Goal: Task Accomplishment & Management: Complete application form

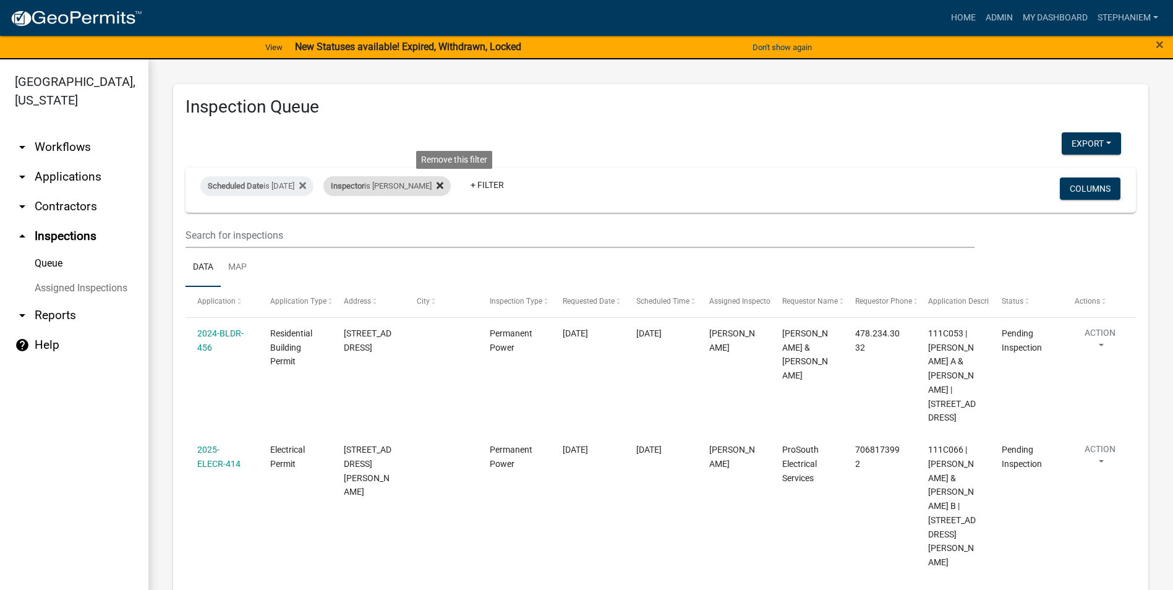
click at [444, 184] on icon at bounding box center [440, 185] width 7 height 7
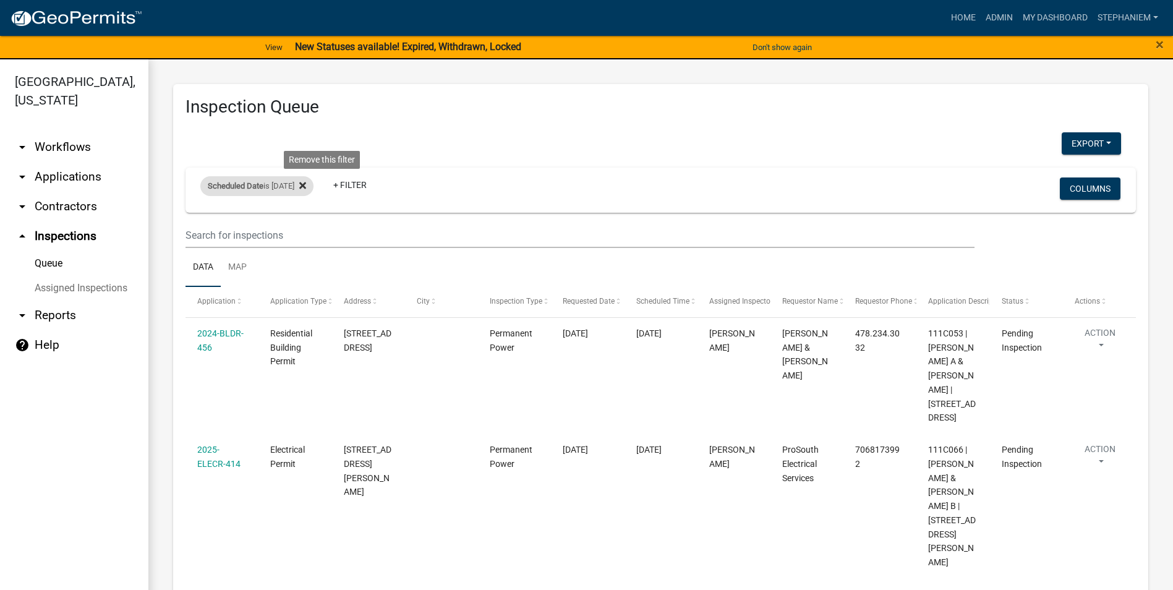
select select "3: 100"
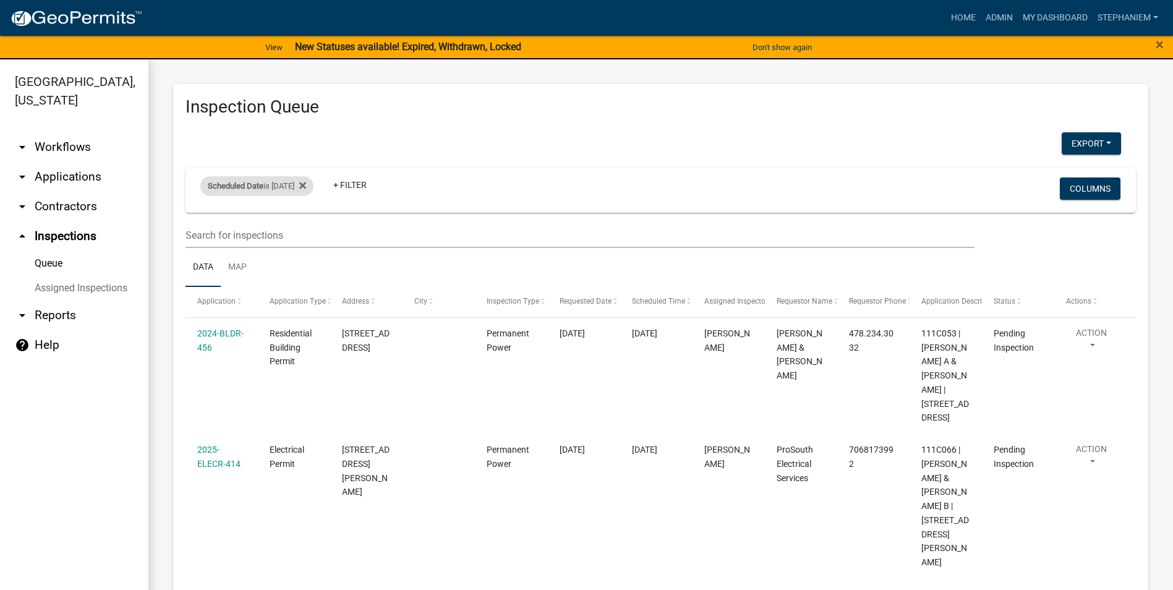
click at [314, 185] on div "Scheduled Date is [DATE]" at bounding box center [256, 186] width 113 height 20
click at [306, 183] on icon at bounding box center [302, 185] width 7 height 7
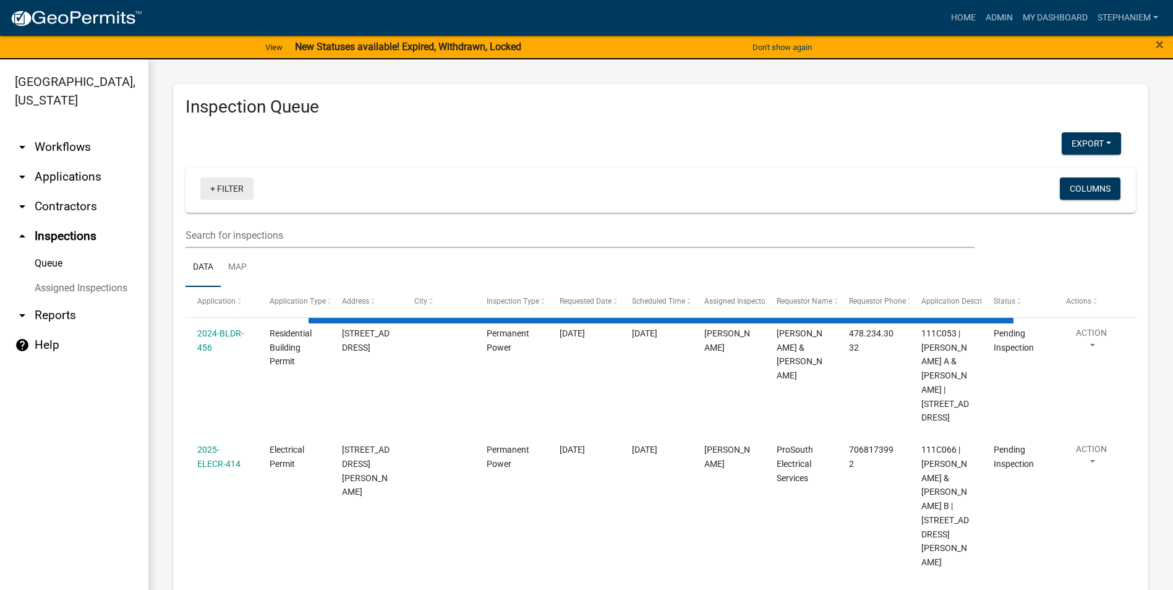
click at [207, 190] on link "+ Filter" at bounding box center [226, 189] width 53 height 22
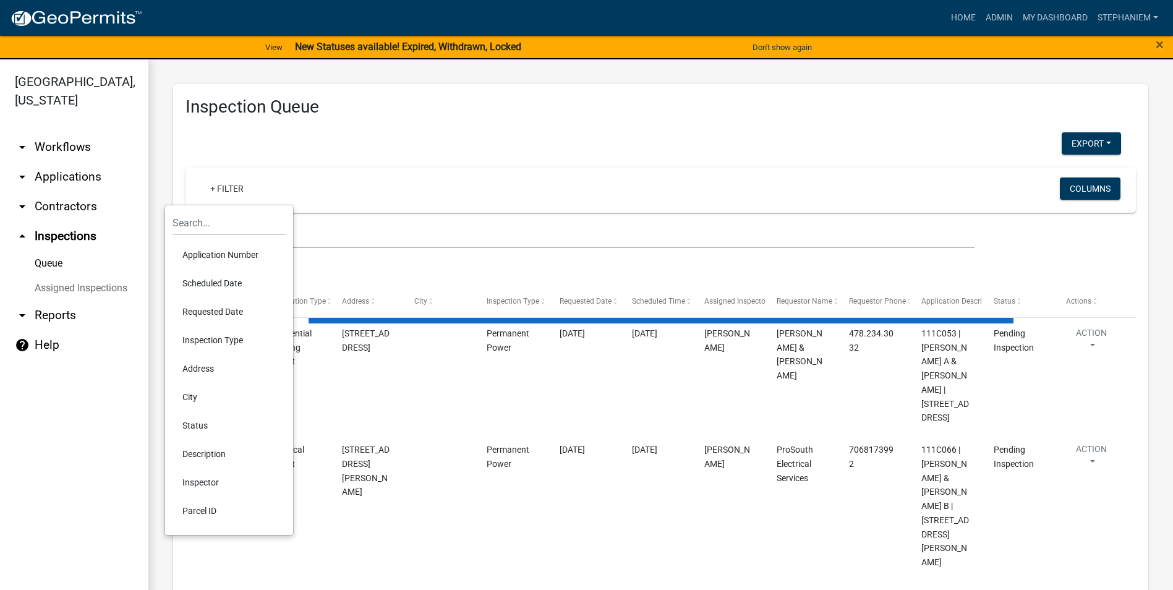
click at [228, 306] on li "Requested Date" at bounding box center [229, 312] width 113 height 28
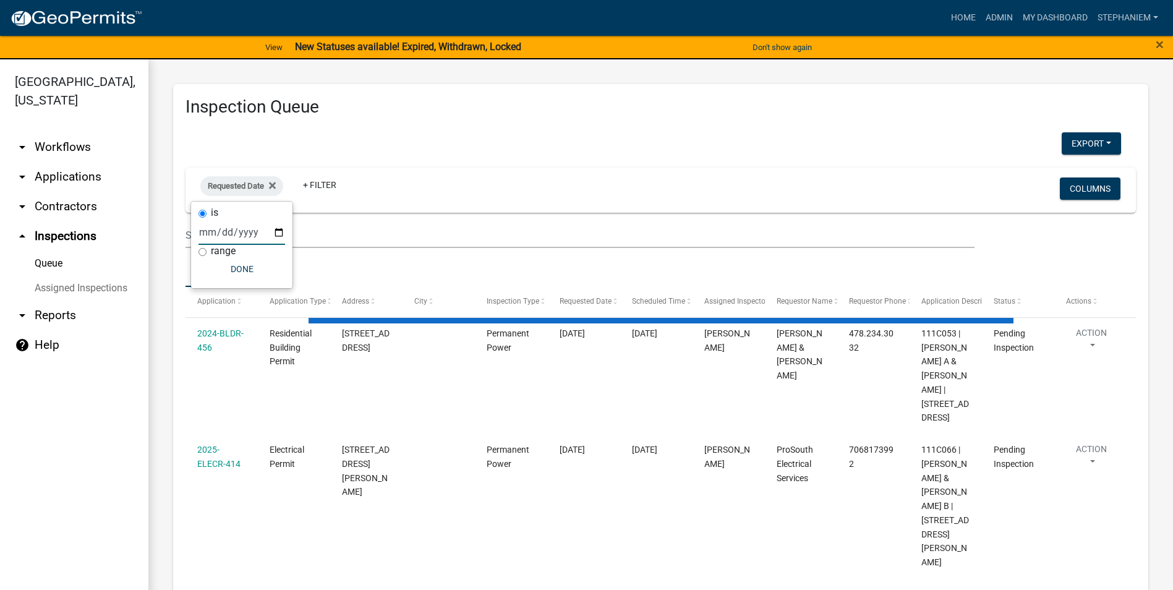
click at [278, 231] on input "date" at bounding box center [242, 232] width 87 height 25
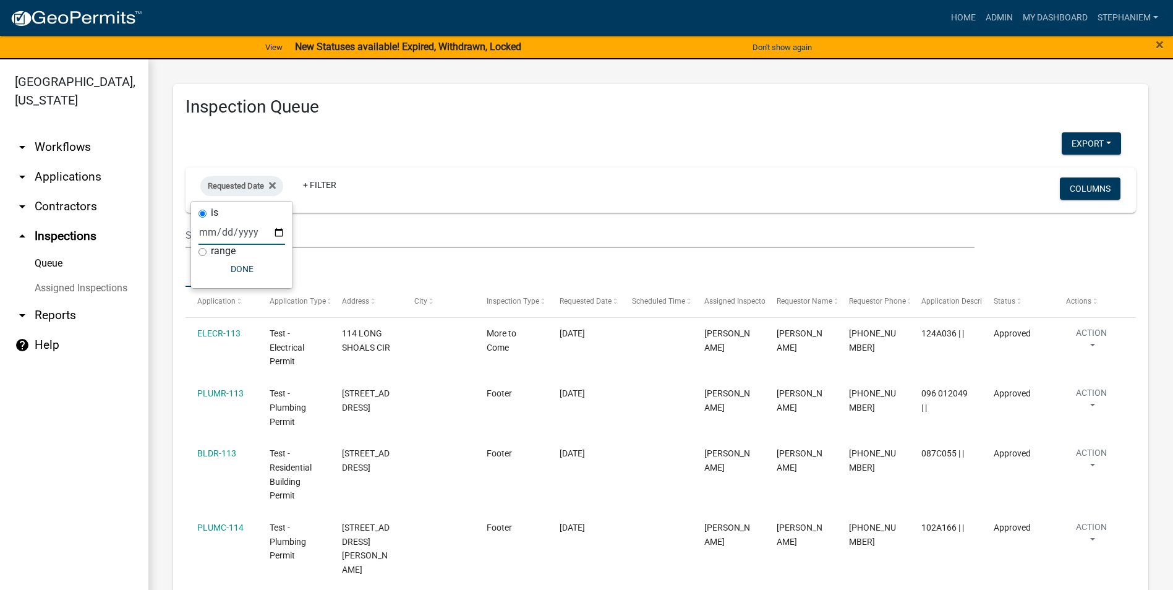
type input "[DATE]"
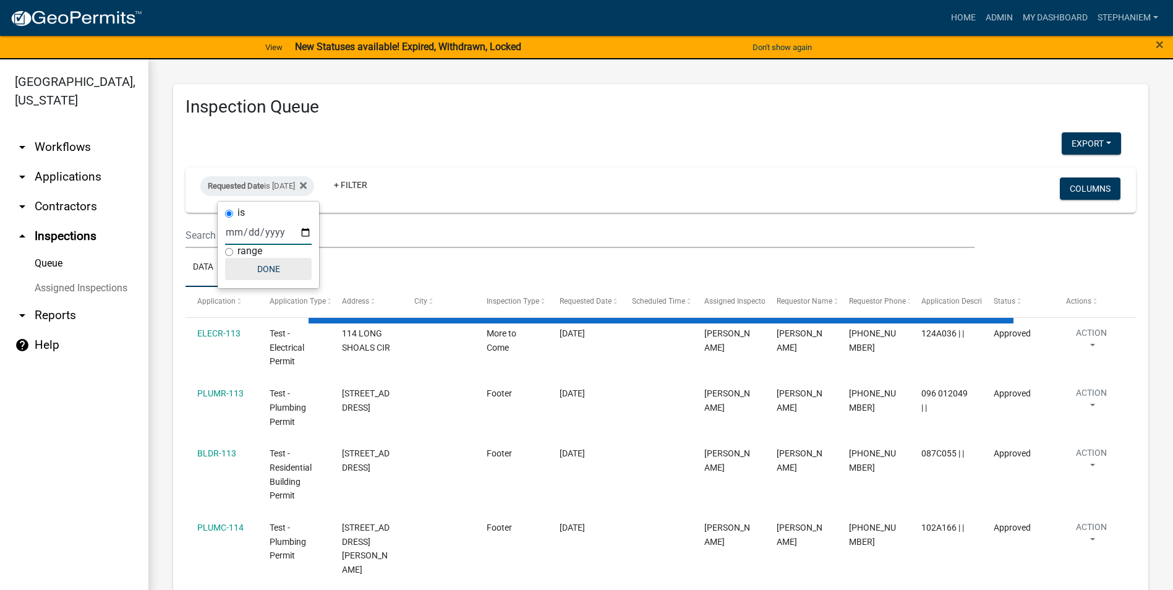
click at [275, 263] on button "Done" at bounding box center [268, 269] width 87 height 22
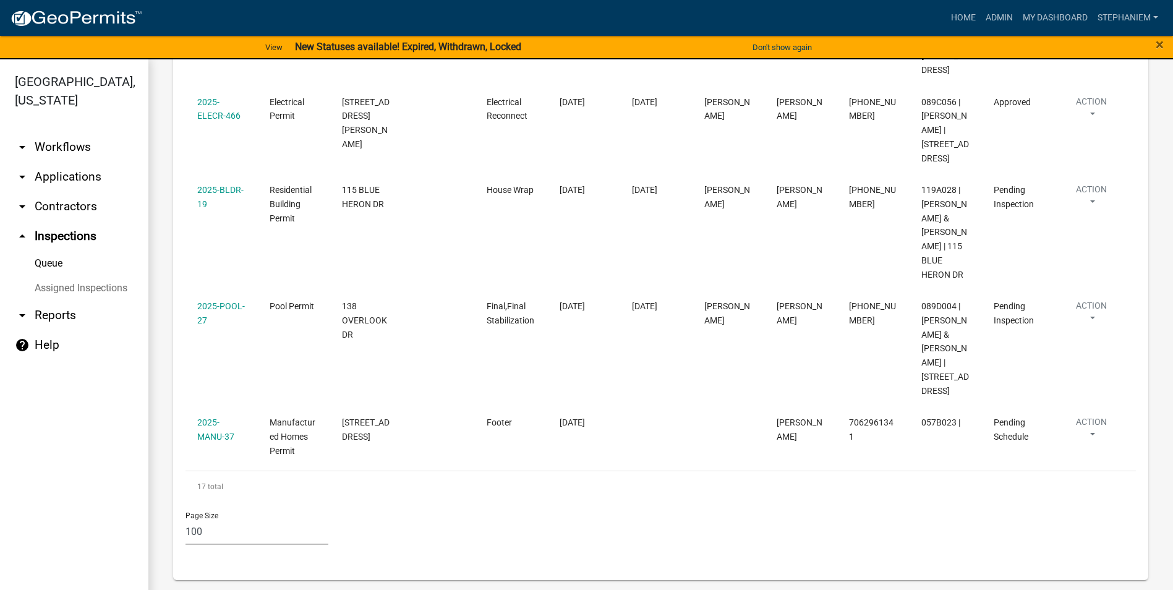
scroll to position [2067, 0]
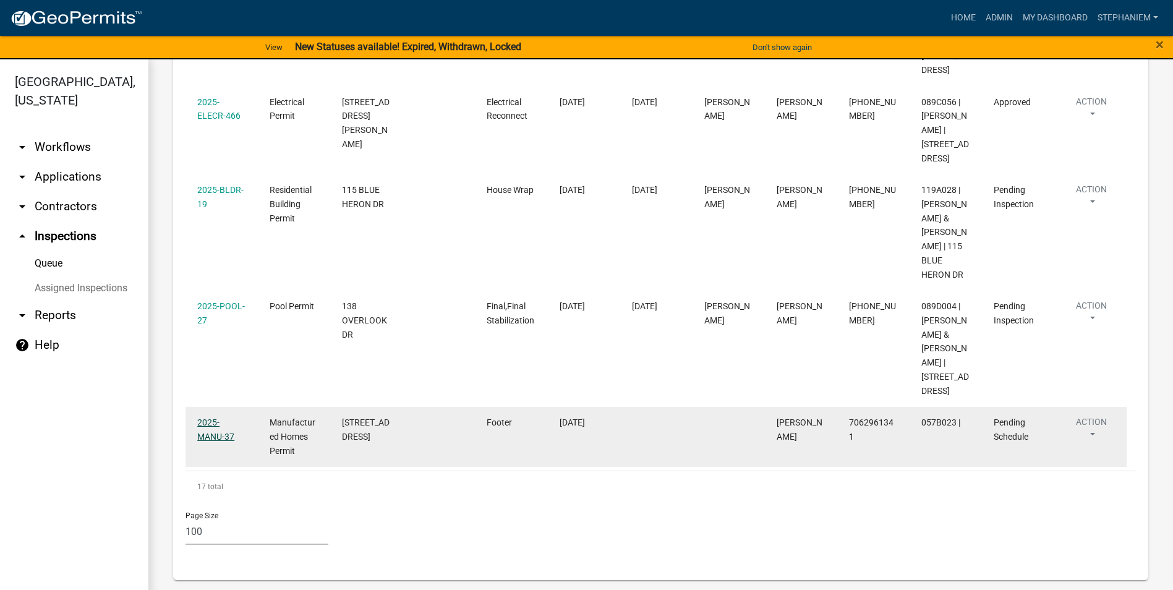
click at [228, 435] on link "2025-MANU-37" at bounding box center [215, 430] width 37 height 24
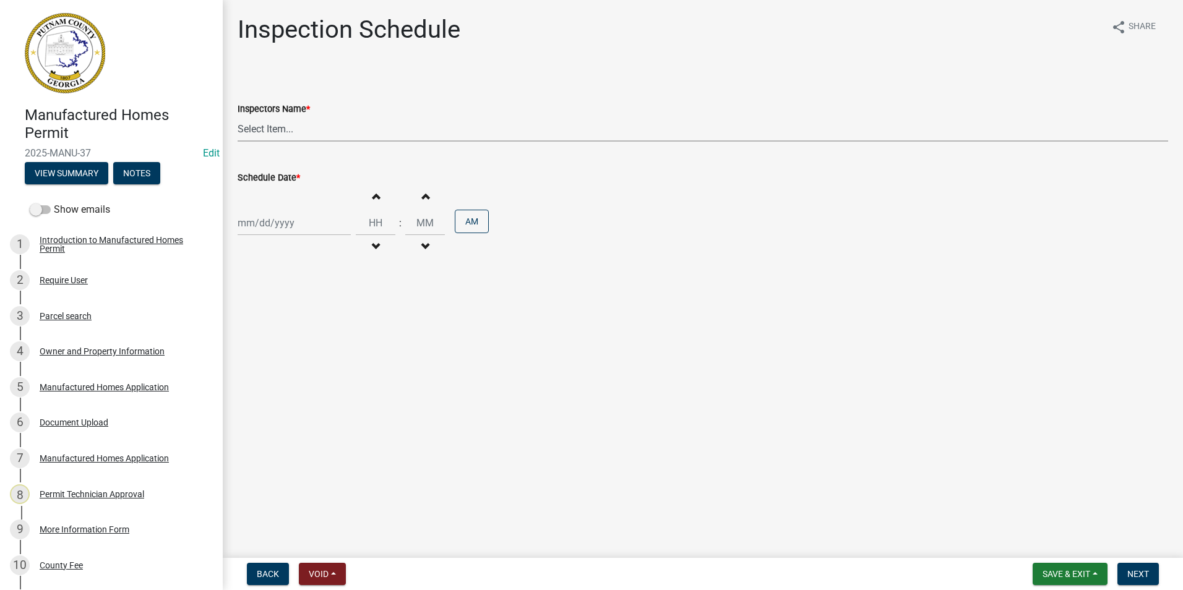
click at [265, 132] on select "Select Item... mrivera ([PERSON_NAME]) jstokes ([PERSON_NAME]) asmith105 ([PERS…" at bounding box center [703, 128] width 930 height 25
select select "07642ab0-564c-47bb-824b-0ccf2da83593"
click at [238, 116] on select "Select Item... mrivera ([PERSON_NAME]) jstokes ([PERSON_NAME]) asmith105 ([PERS…" at bounding box center [703, 128] width 930 height 25
click at [267, 233] on div at bounding box center [294, 222] width 113 height 25
select select "8"
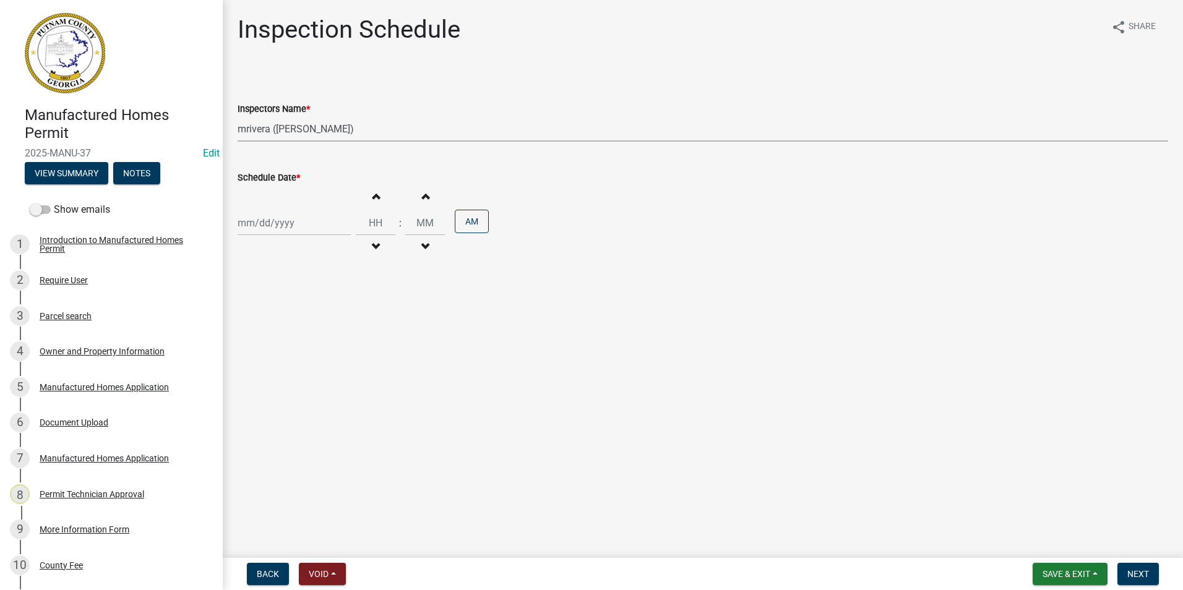
select select "2025"
click at [331, 345] on div "22" at bounding box center [329, 348] width 20 height 20
type input "[DATE]"
click at [1143, 579] on span "Next" at bounding box center [1138, 574] width 22 height 10
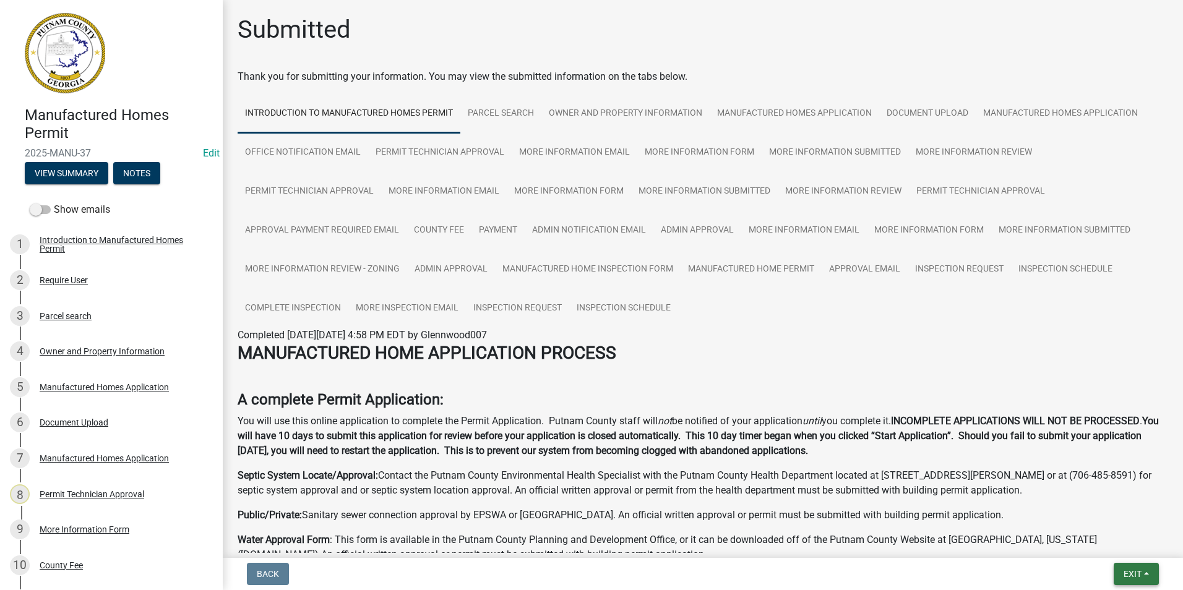
click at [1126, 575] on span "Exit" at bounding box center [1132, 574] width 18 height 10
click at [1121, 538] on button "Save & Exit" at bounding box center [1109, 542] width 99 height 30
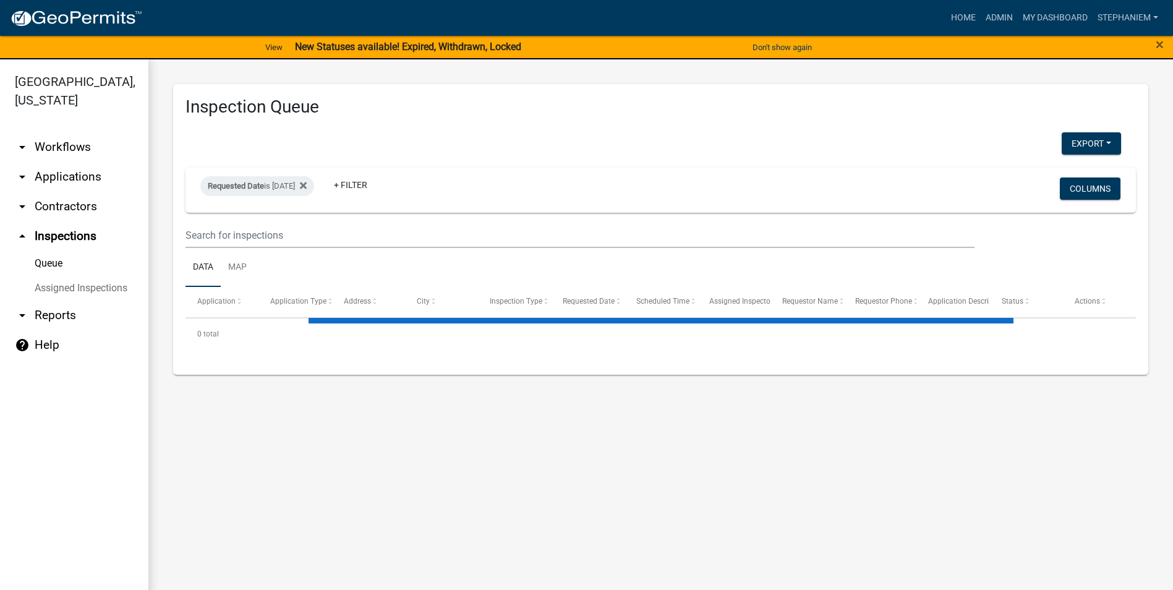
select select "3: 100"
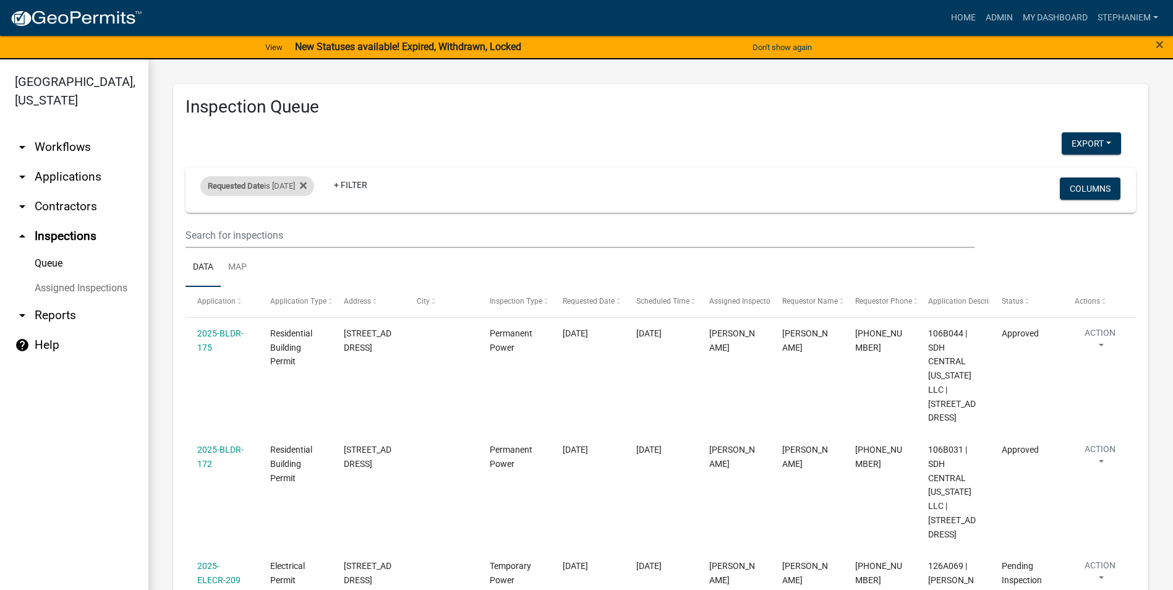
click at [283, 194] on div "Requested Date is [DATE]" at bounding box center [257, 186] width 114 height 20
click at [303, 231] on input "[DATE]" at bounding box center [268, 232] width 87 height 25
type input "[DATE]"
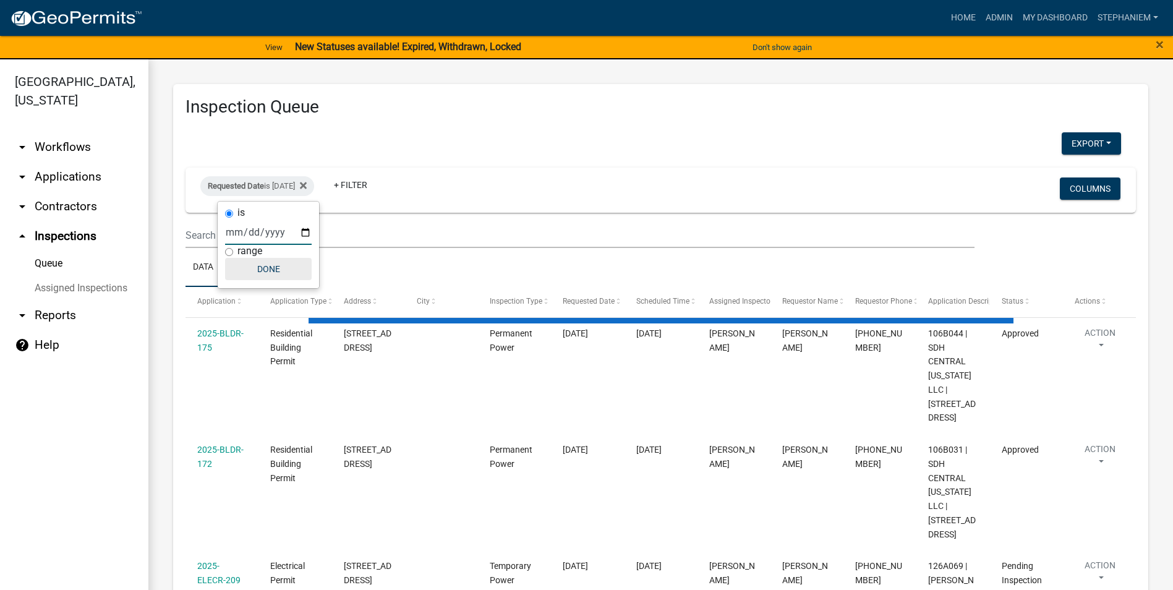
click at [278, 265] on button "Done" at bounding box center [268, 269] width 87 height 22
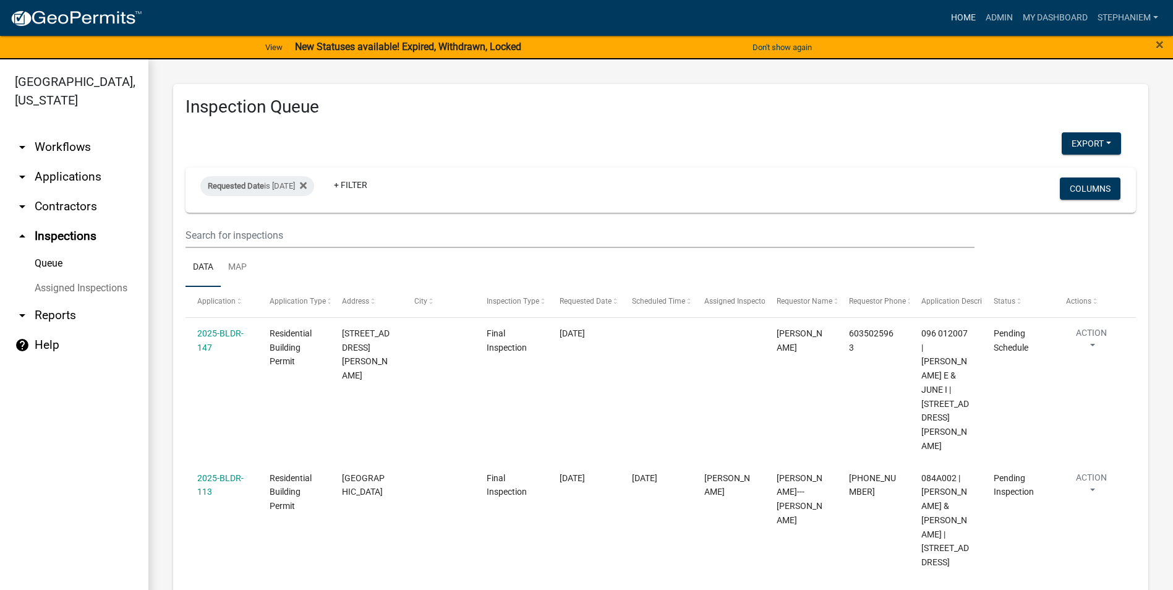
click at [953, 19] on link "Home" at bounding box center [963, 18] width 35 height 24
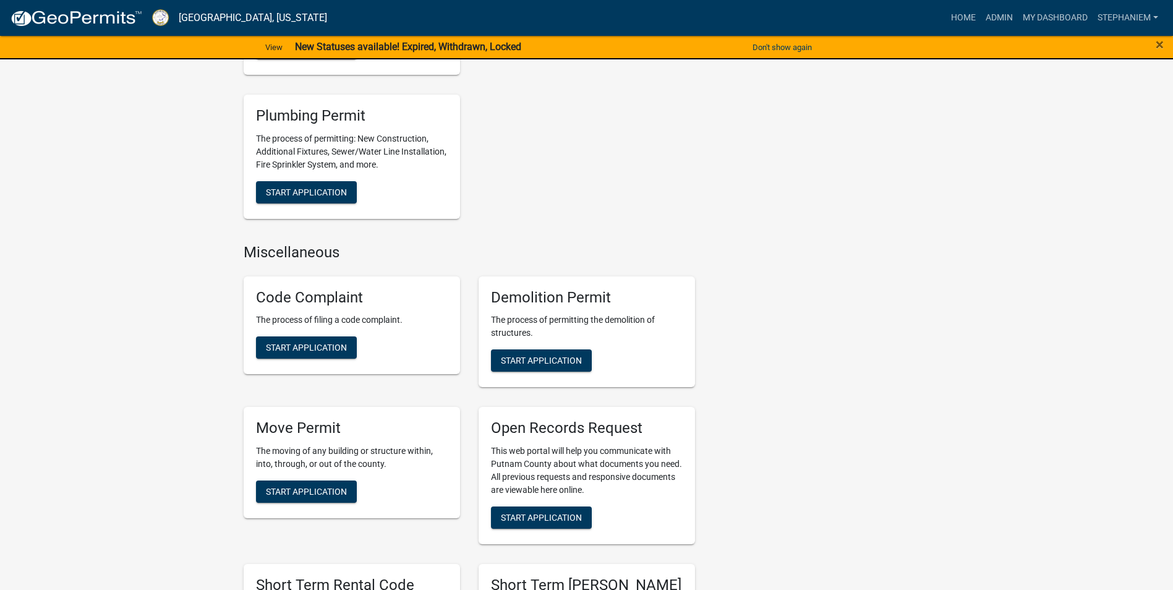
scroll to position [990, 0]
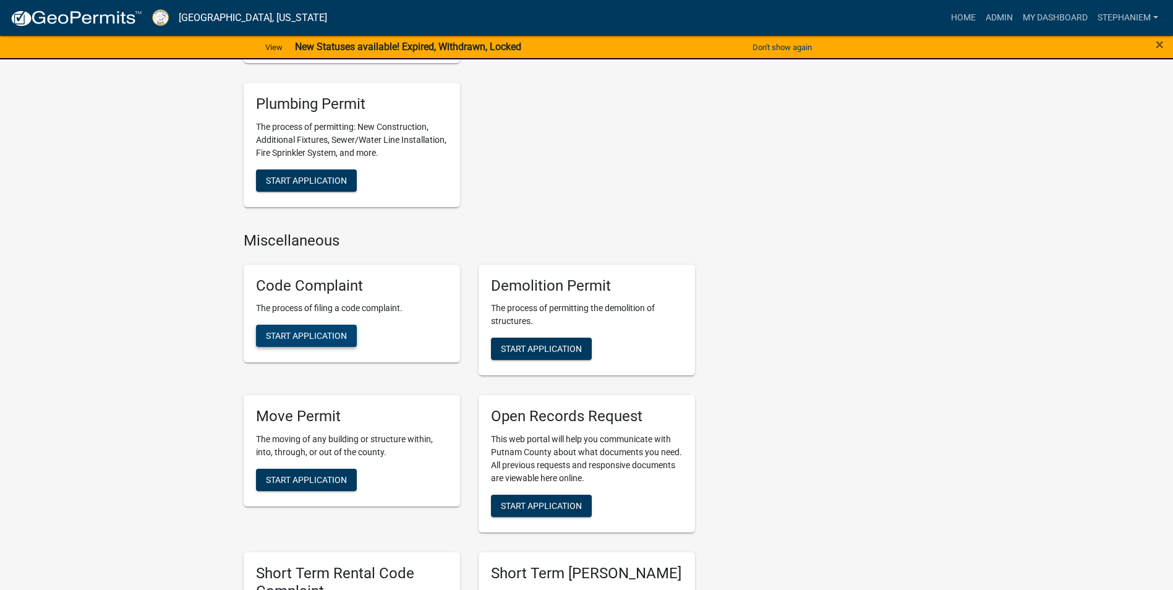
click at [301, 333] on span "Start Application" at bounding box center [306, 336] width 81 height 10
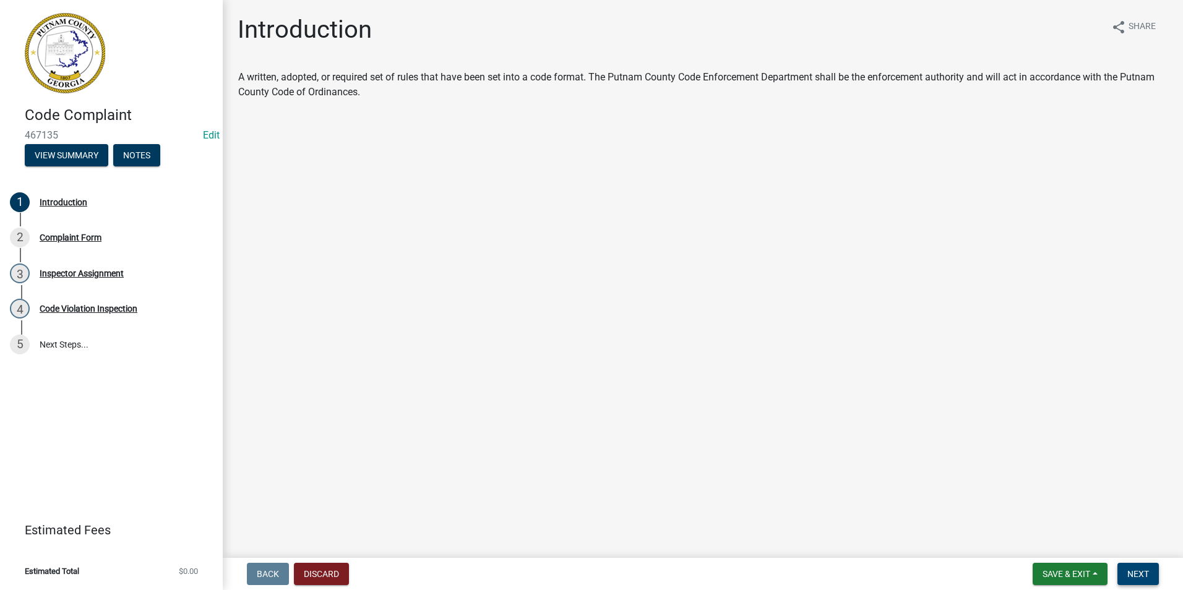
click at [1127, 567] on button "Next" at bounding box center [1137, 574] width 41 height 22
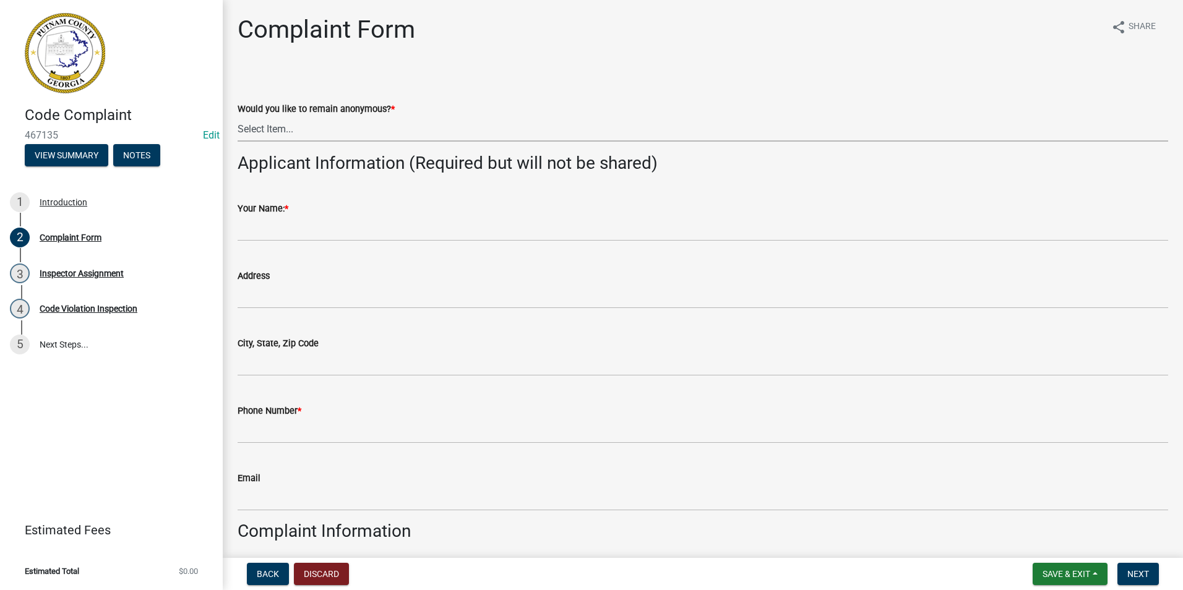
drag, startPoint x: 290, startPoint y: 127, endPoint x: 288, endPoint y: 140, distance: 12.6
click at [290, 127] on select "Select Item... Yes No" at bounding box center [703, 128] width 930 height 25
click at [238, 116] on select "Select Item... Yes No" at bounding box center [703, 128] width 930 height 25
select select "76170ab1-b25a-468b-8231-d5eb0e85b261"
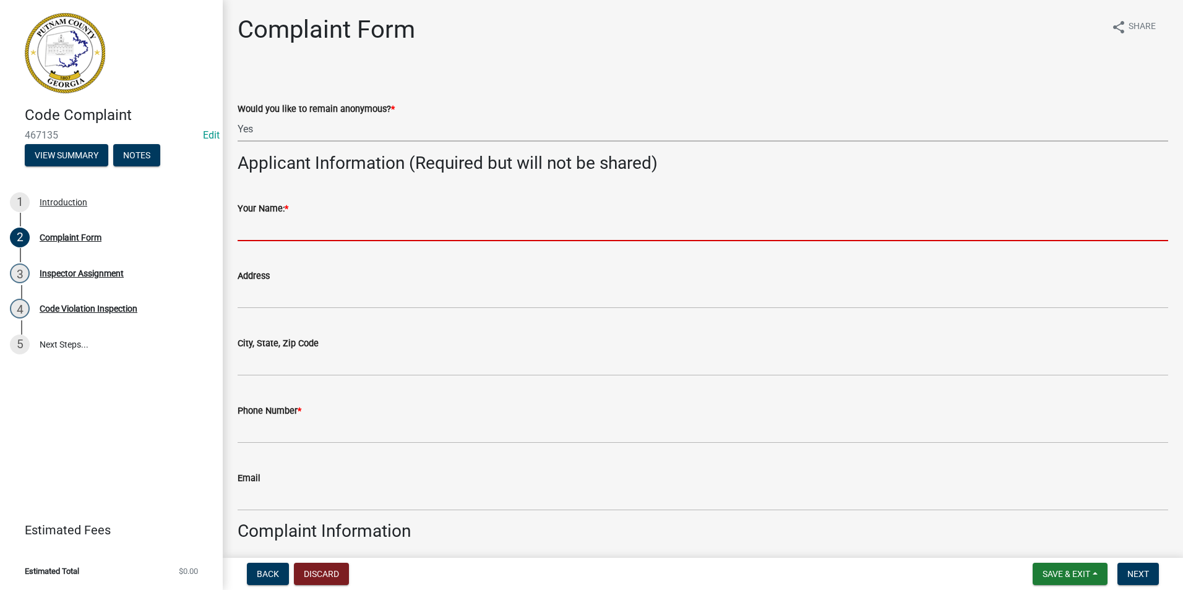
click at [293, 228] on input "Your Name: *" at bounding box center [703, 228] width 930 height 25
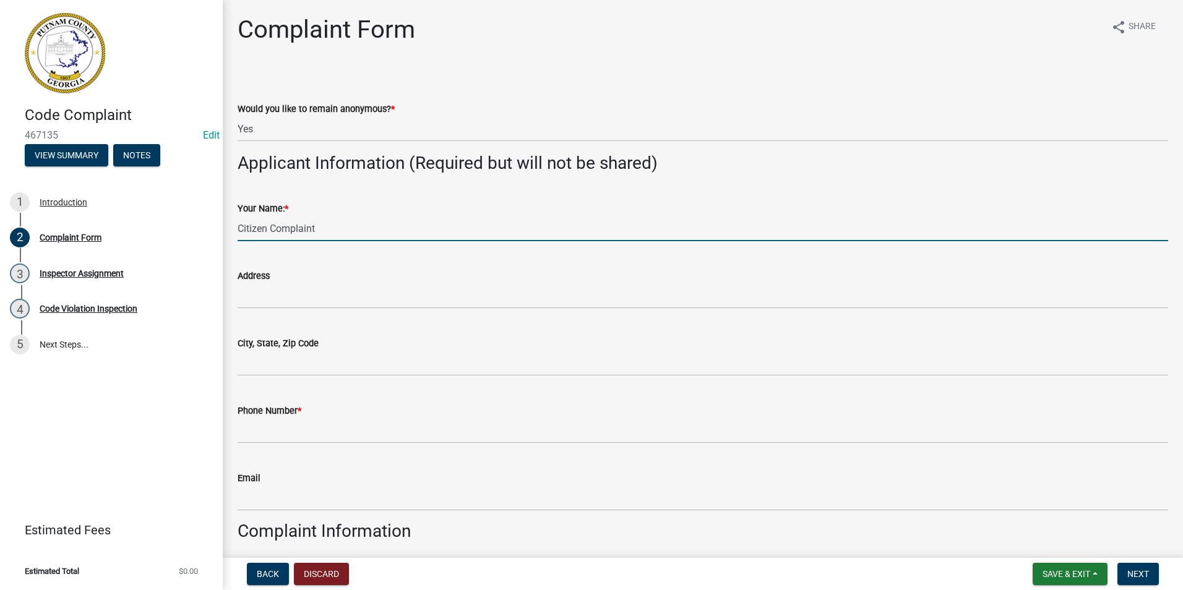
type input "Citizen Complaint"
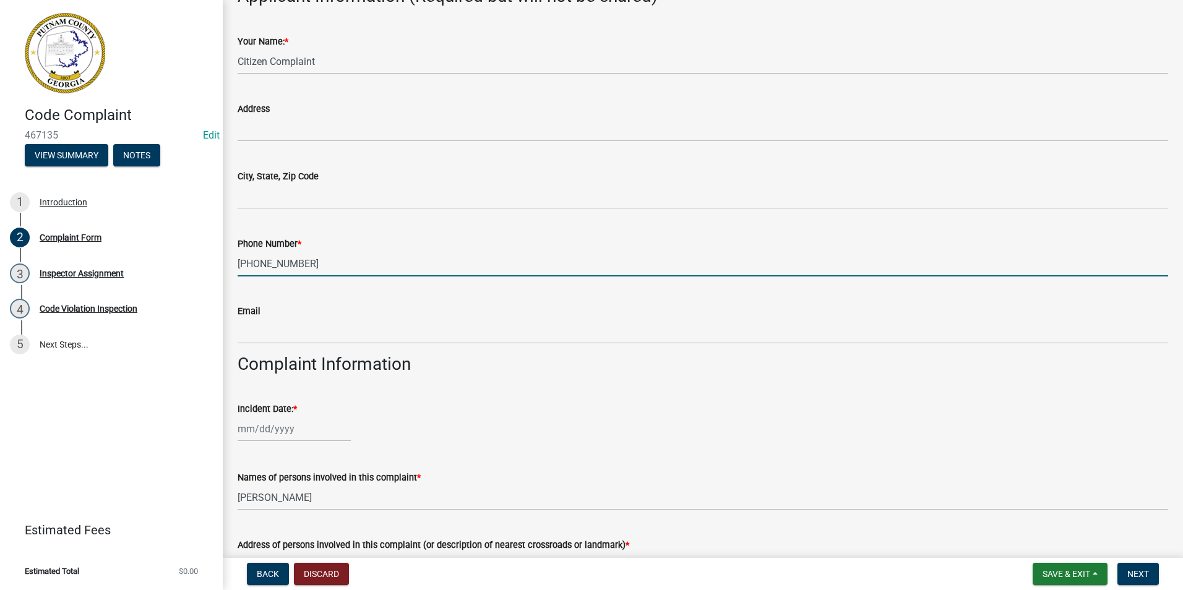
scroll to position [186, 0]
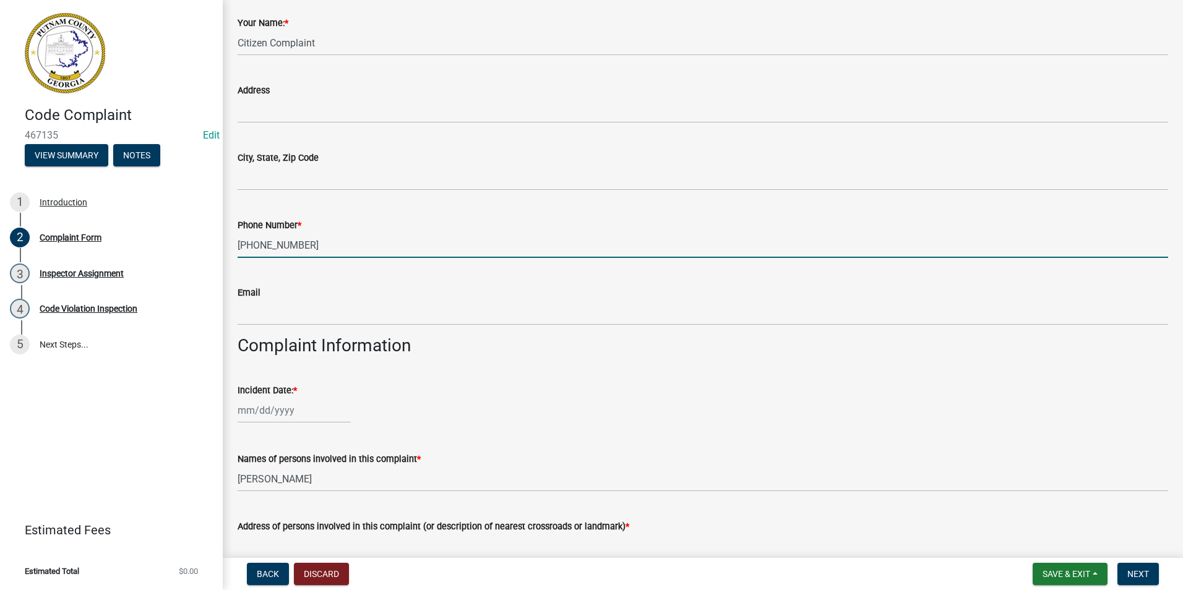
type input "[PHONE_NUMBER]"
select select "8"
select select "2025"
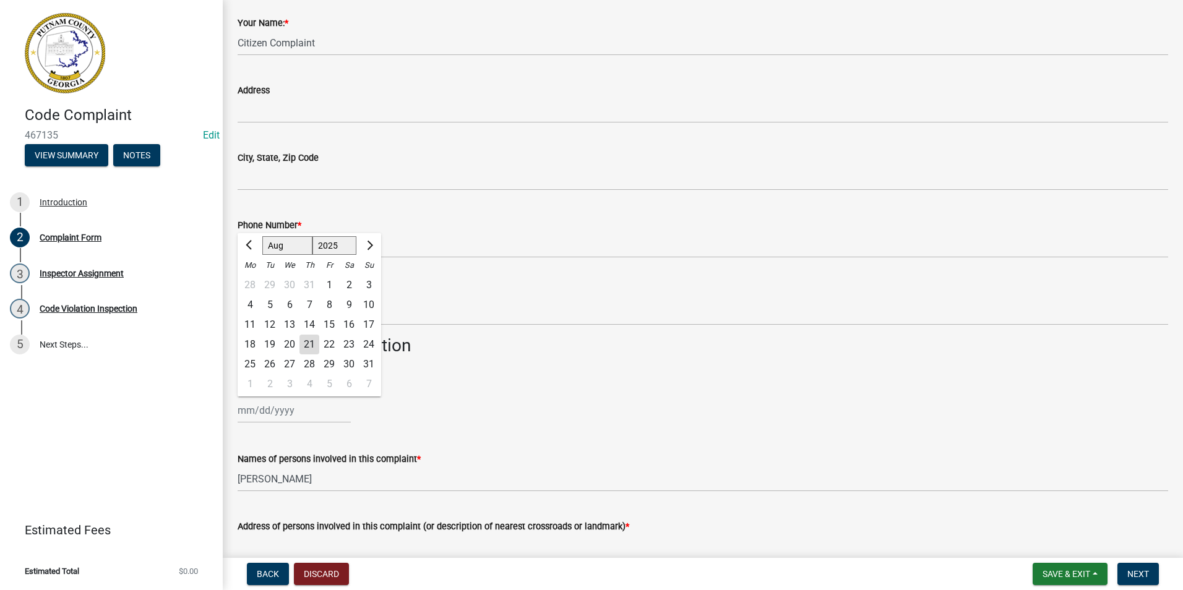
click at [309, 420] on div "[PERSON_NAME] Feb Mar Apr [PERSON_NAME][DATE] Oct Nov [DATE] 1526 1527 1528 152…" at bounding box center [294, 410] width 113 height 25
click at [305, 342] on div "21" at bounding box center [309, 345] width 20 height 20
type input "[DATE]"
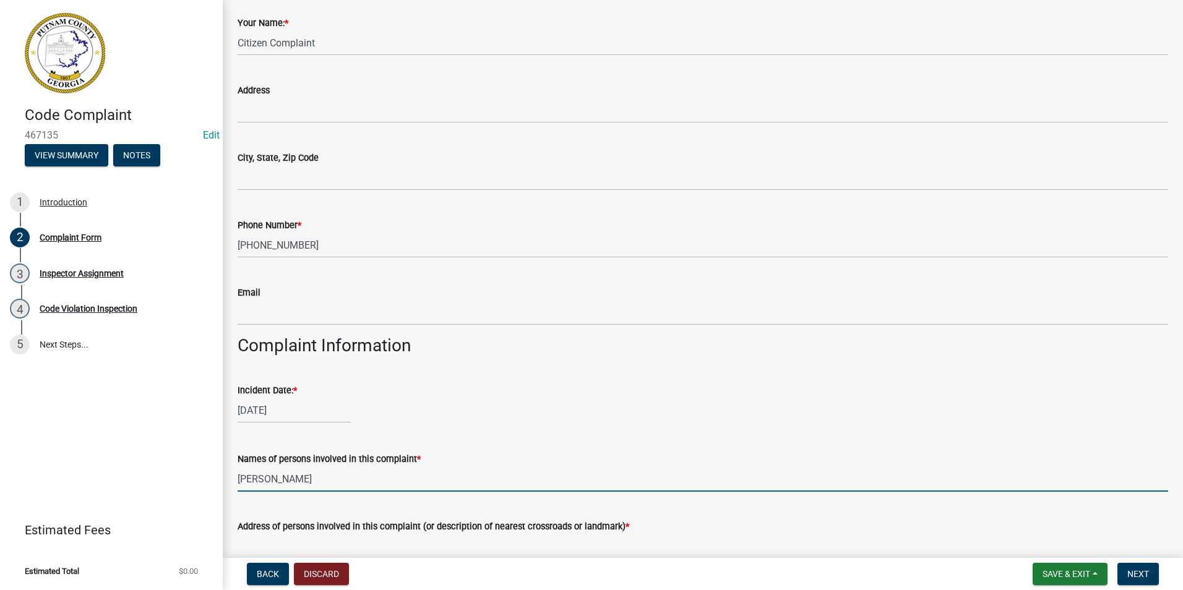
drag, startPoint x: 325, startPoint y: 476, endPoint x: 187, endPoint y: 480, distance: 137.4
click at [187, 480] on div "Code Complaint 467135 Edit View Summary Notes 1 Introduction 2 Complaint Form 3…" at bounding box center [591, 295] width 1183 height 590
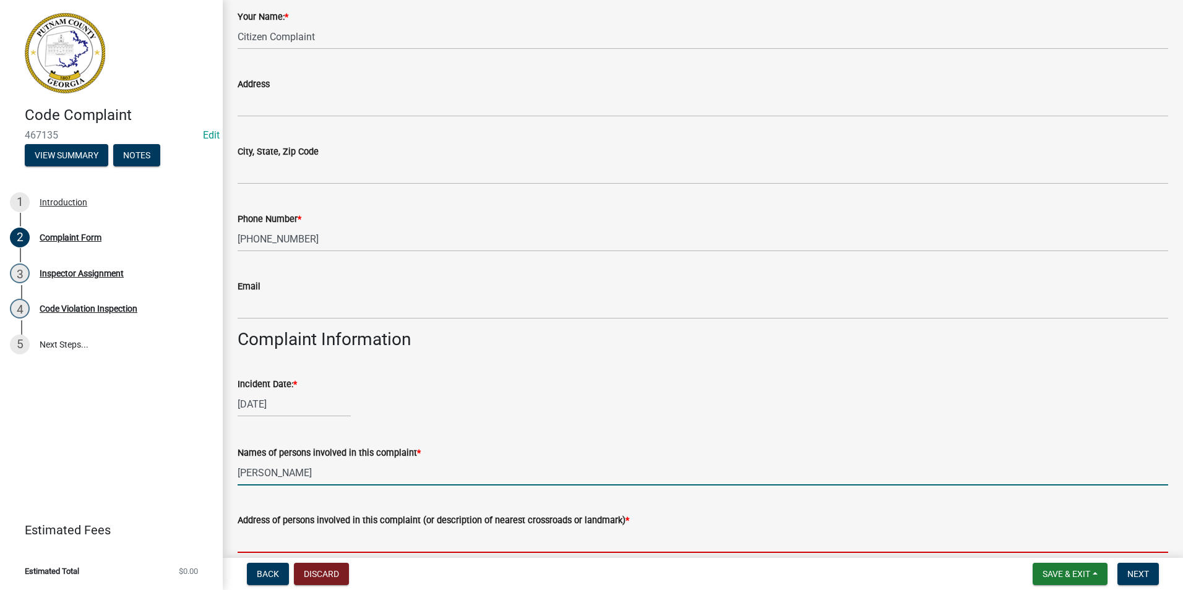
click at [580, 467] on input "[PERSON_NAME]" at bounding box center [703, 472] width 930 height 25
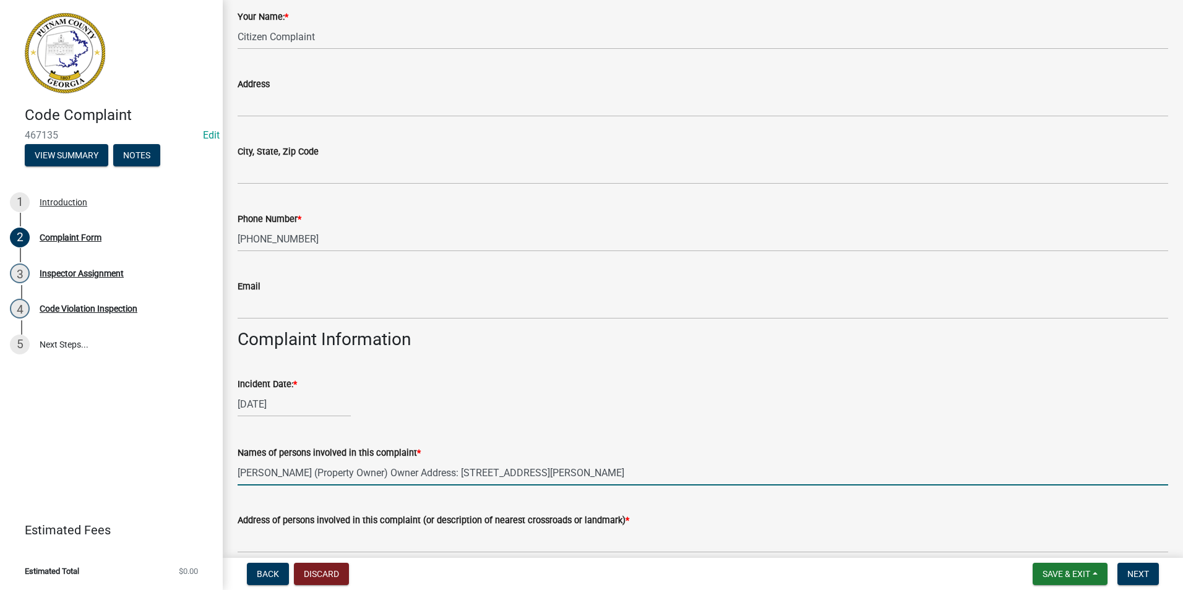
type input "[PERSON_NAME] (Property Owner) Owner Address: [STREET_ADDRESS][PERSON_NAME]"
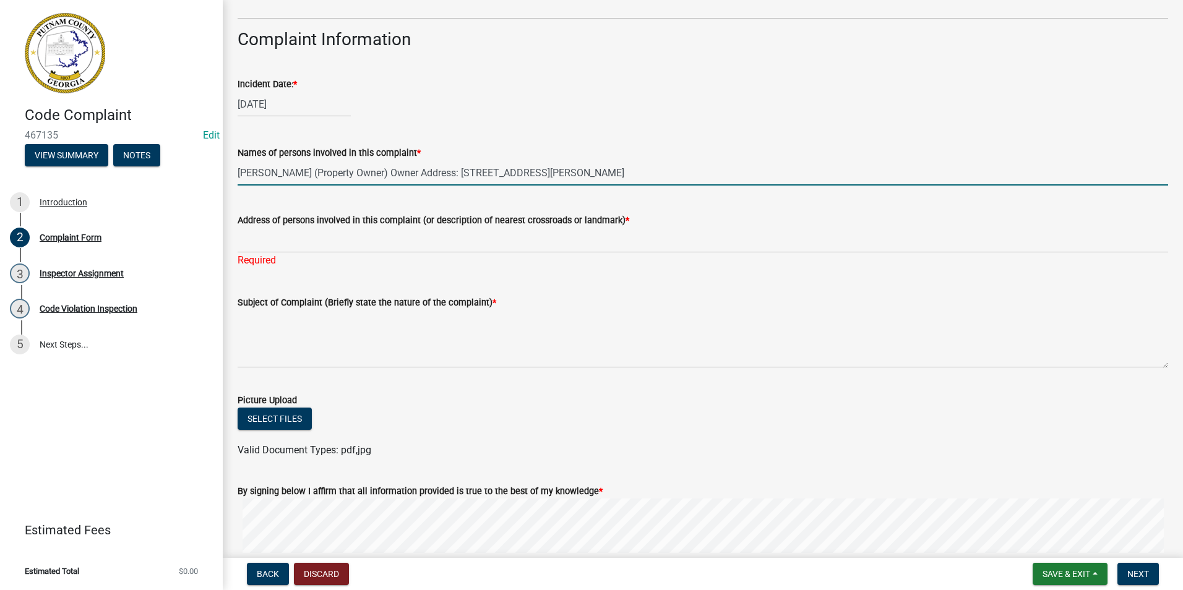
scroll to position [501, 0]
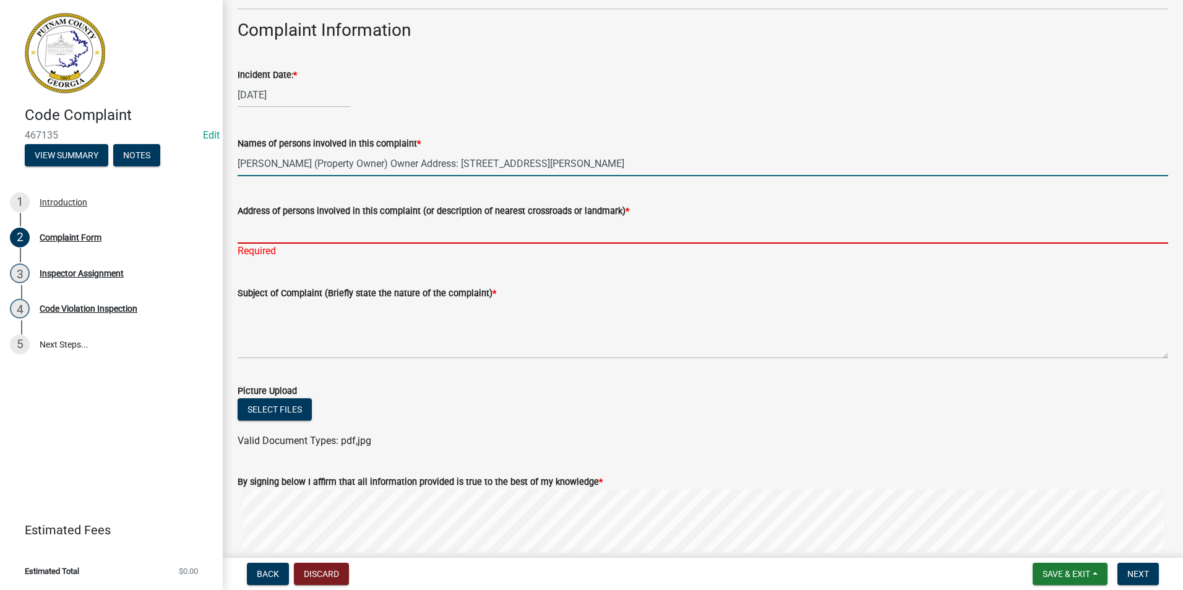
click at [392, 239] on input "Address of persons involved in this complaint (or description of nearest crossr…" at bounding box center [703, 230] width 930 height 25
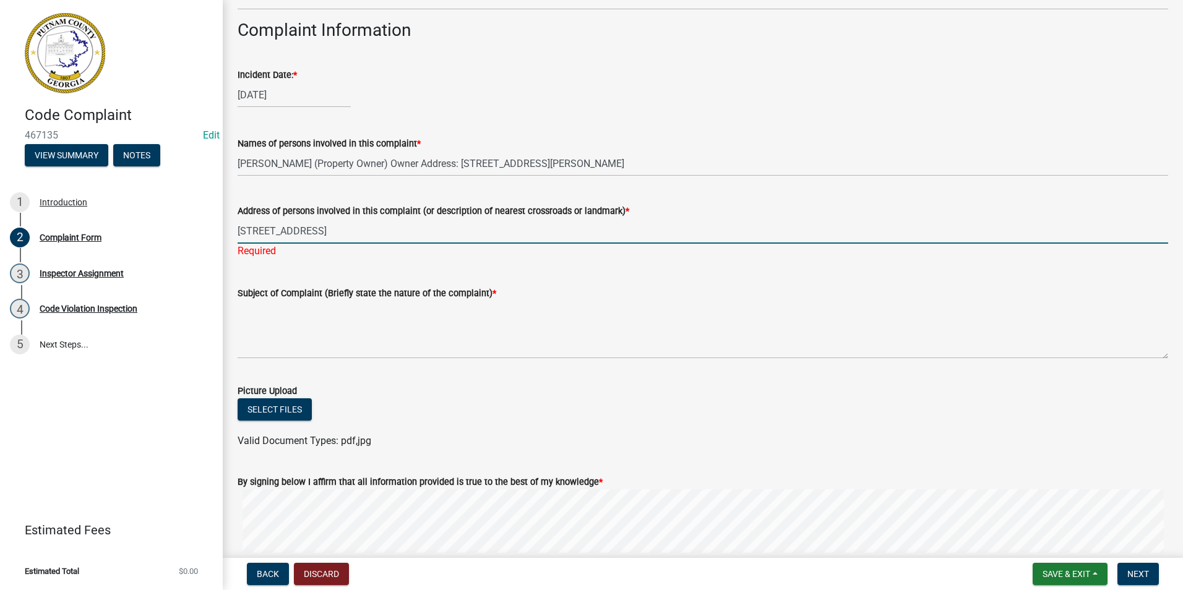
type input "[STREET_ADDRESS]"
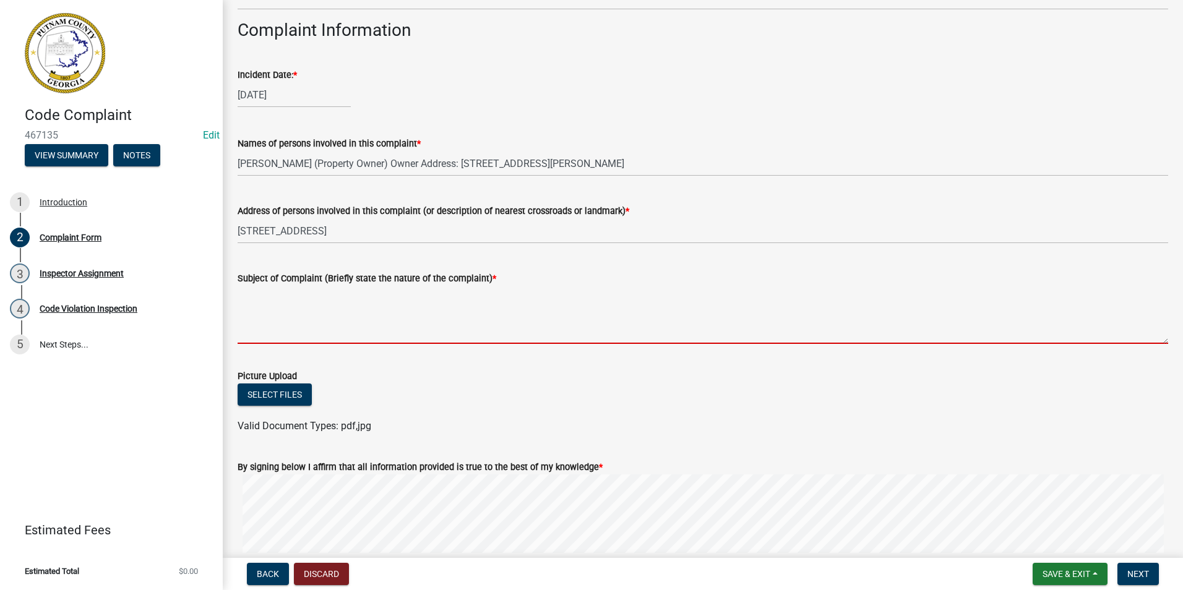
click at [347, 306] on textarea "Subject of Complaint (Briefly state the nature of the complaint) *" at bounding box center [703, 315] width 930 height 58
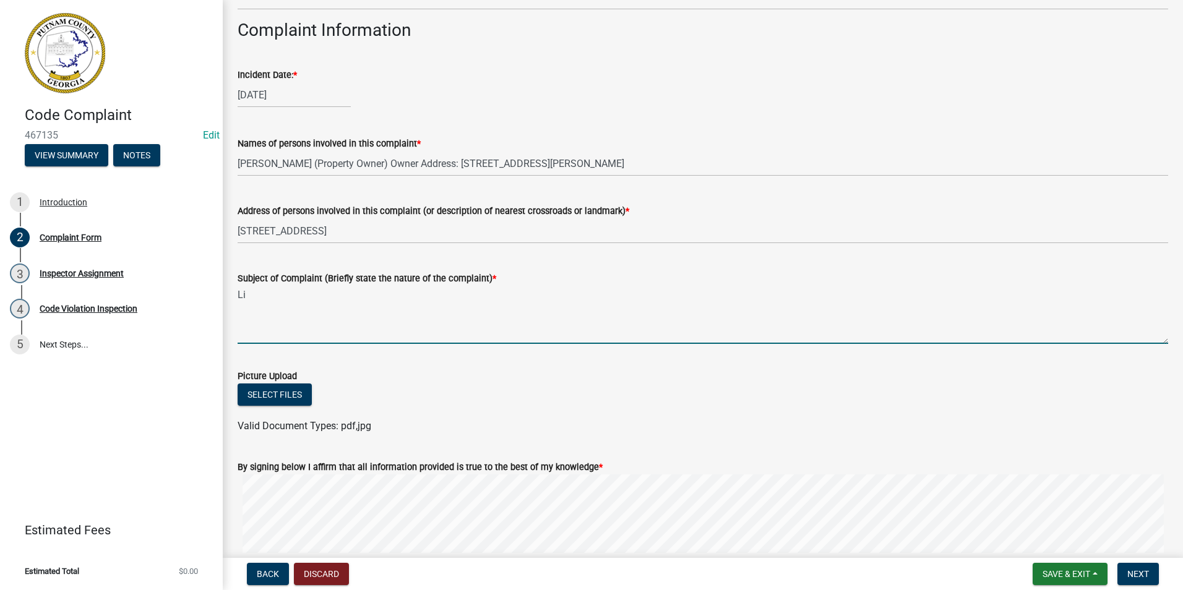
type textarea "L"
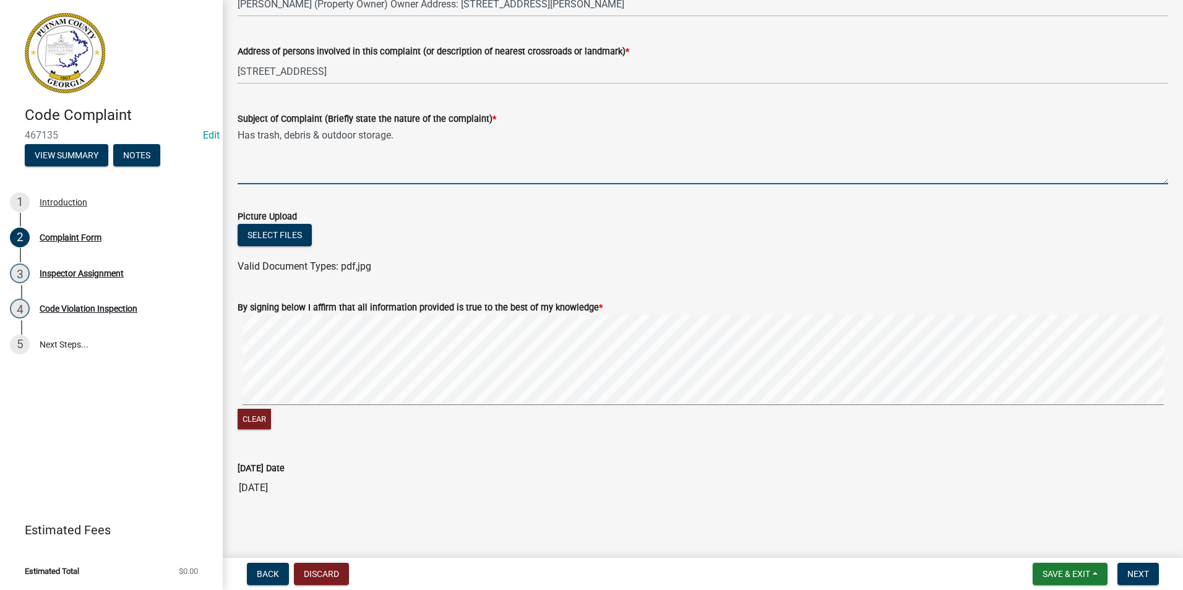
scroll to position [666, 0]
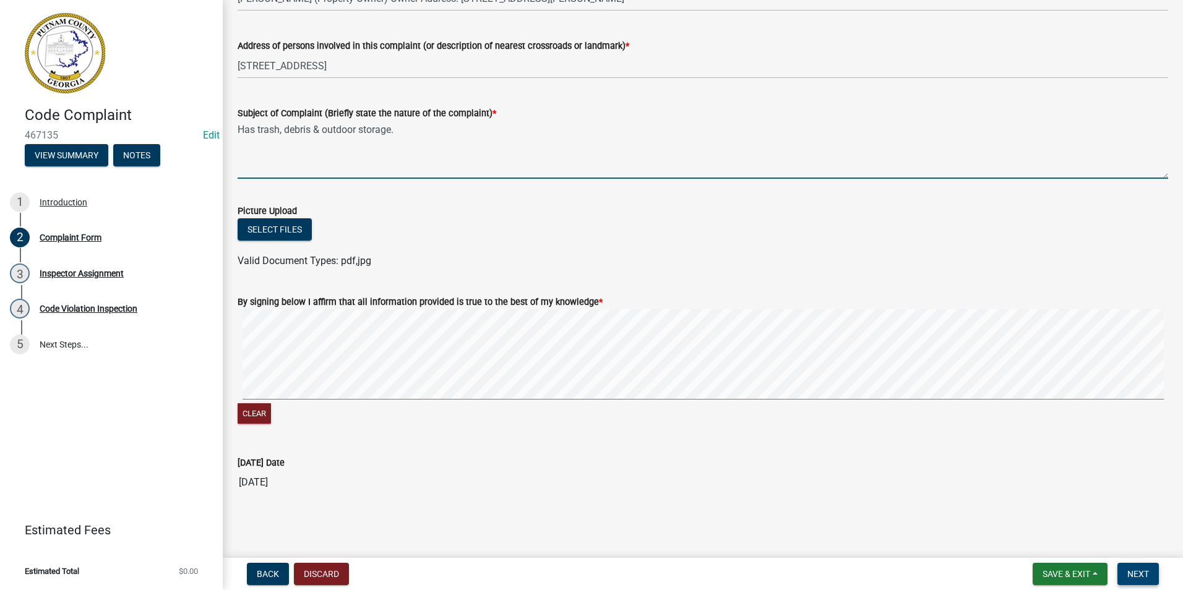
type textarea "Has trash, debris & outdoor storage."
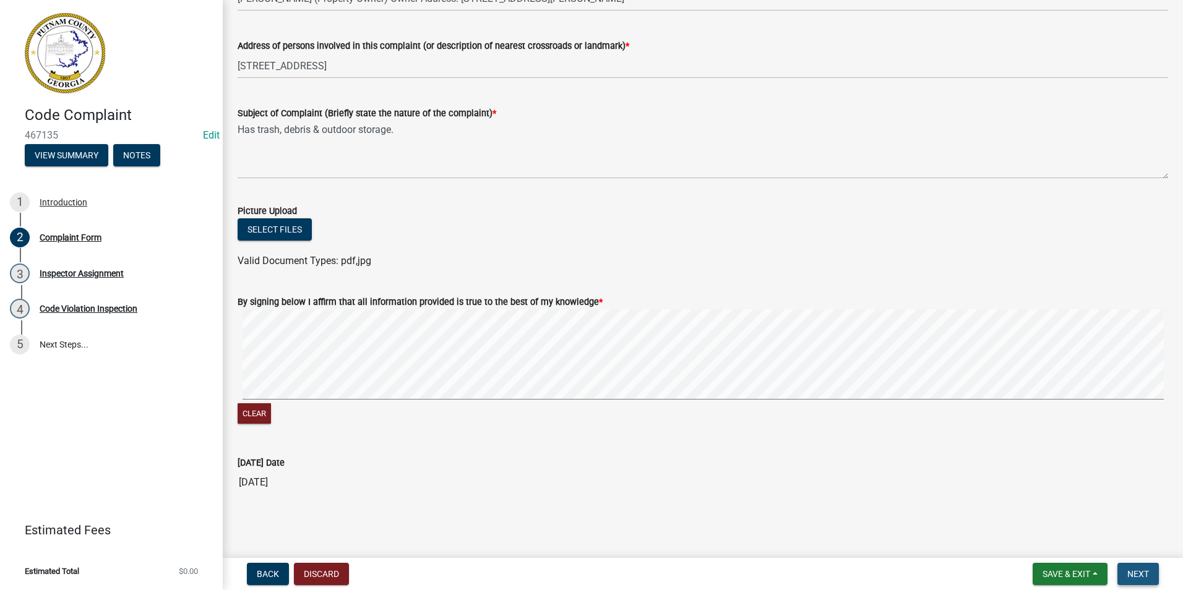
click at [1144, 581] on button "Next" at bounding box center [1137, 574] width 41 height 22
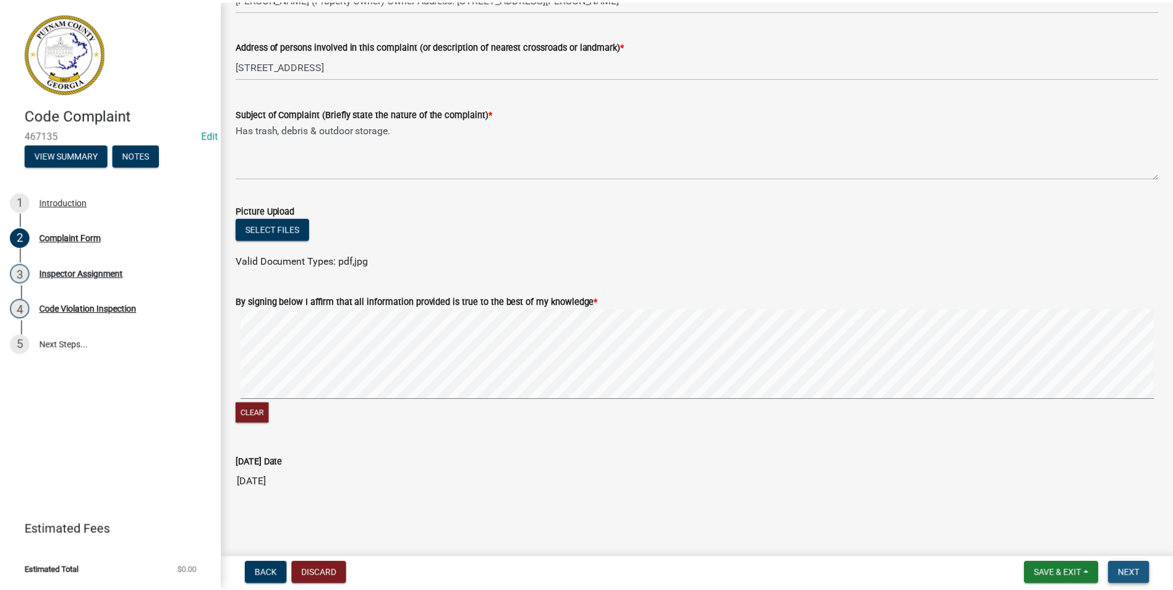
scroll to position [0, 0]
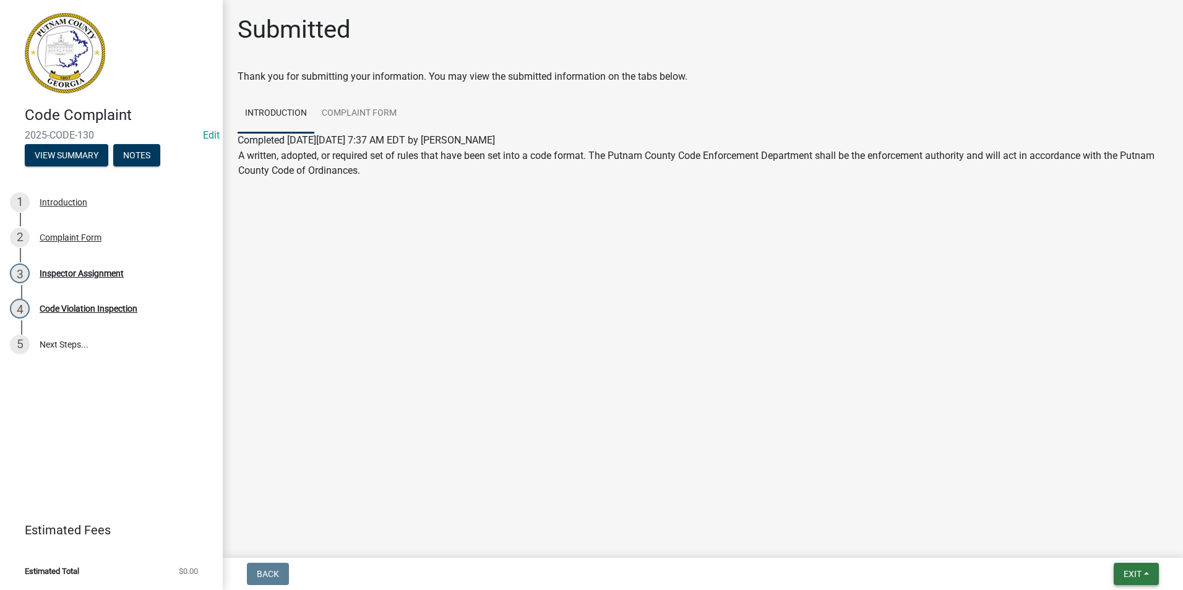
click at [1124, 572] on span "Exit" at bounding box center [1132, 574] width 18 height 10
click at [1114, 547] on button "Save & Exit" at bounding box center [1109, 542] width 99 height 30
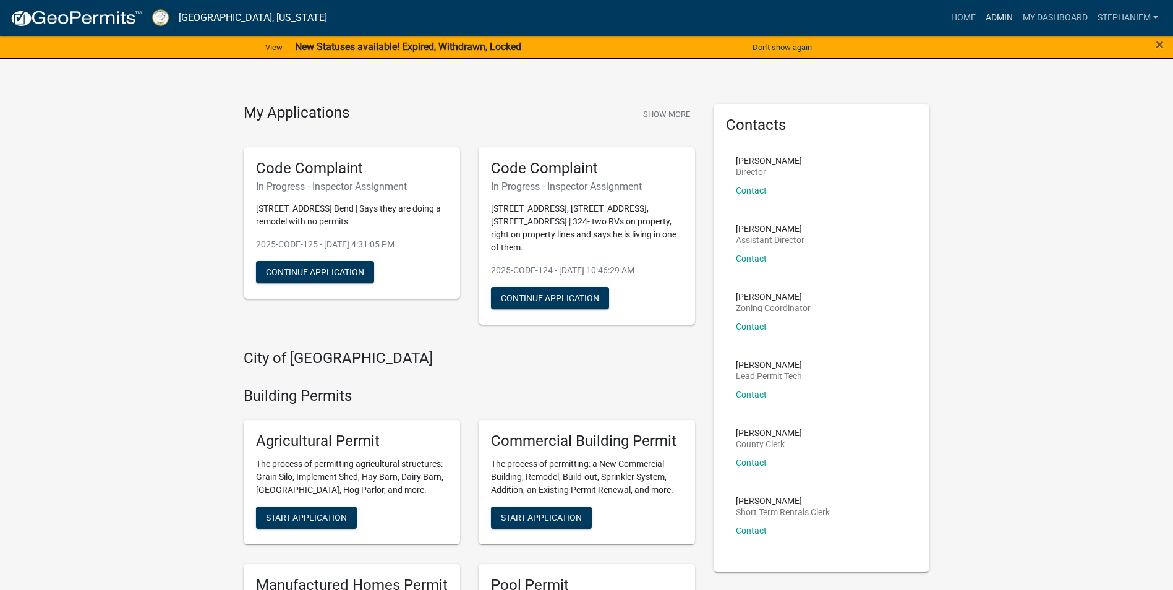
click at [985, 14] on link "Admin" at bounding box center [999, 18] width 37 height 24
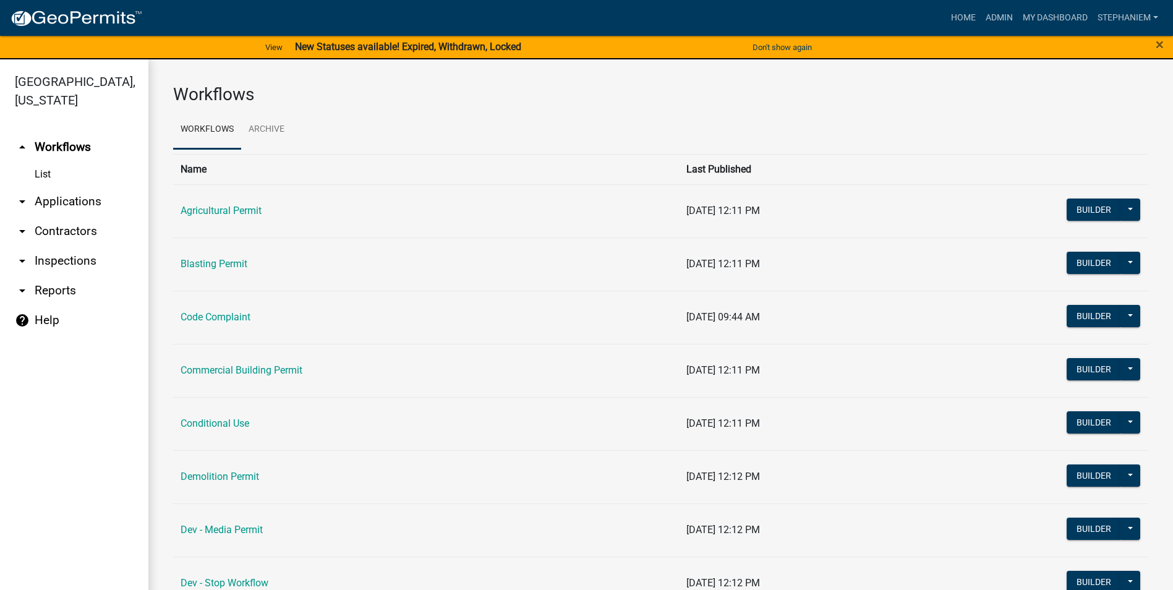
click at [79, 206] on link "arrow_drop_down Applications" at bounding box center [74, 202] width 148 height 30
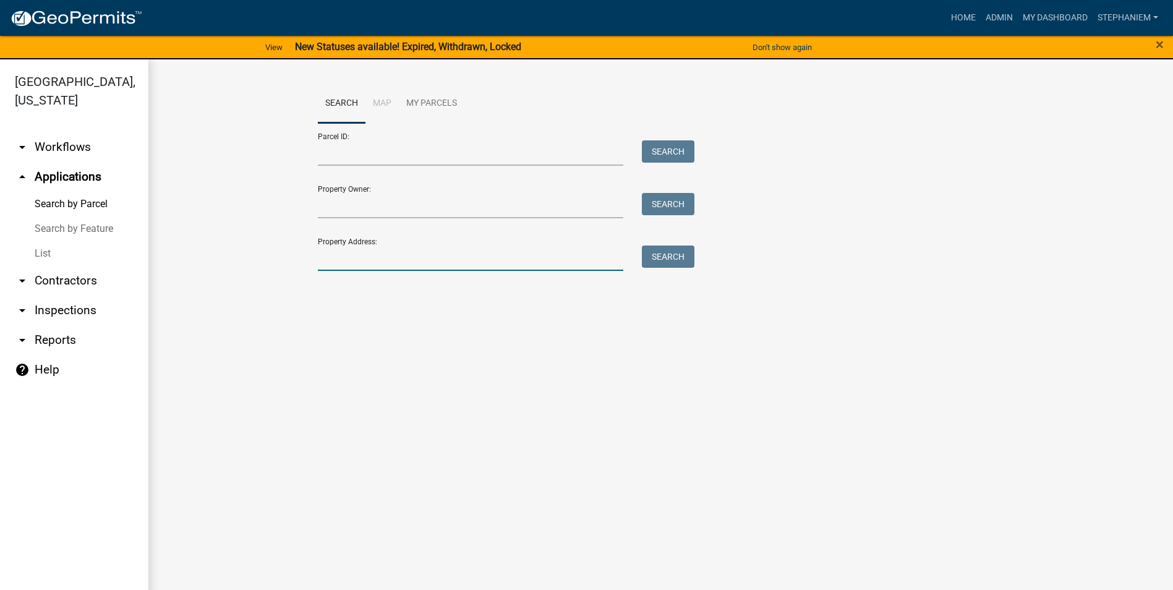
click at [364, 252] on input "Property Address:" at bounding box center [471, 258] width 306 height 25
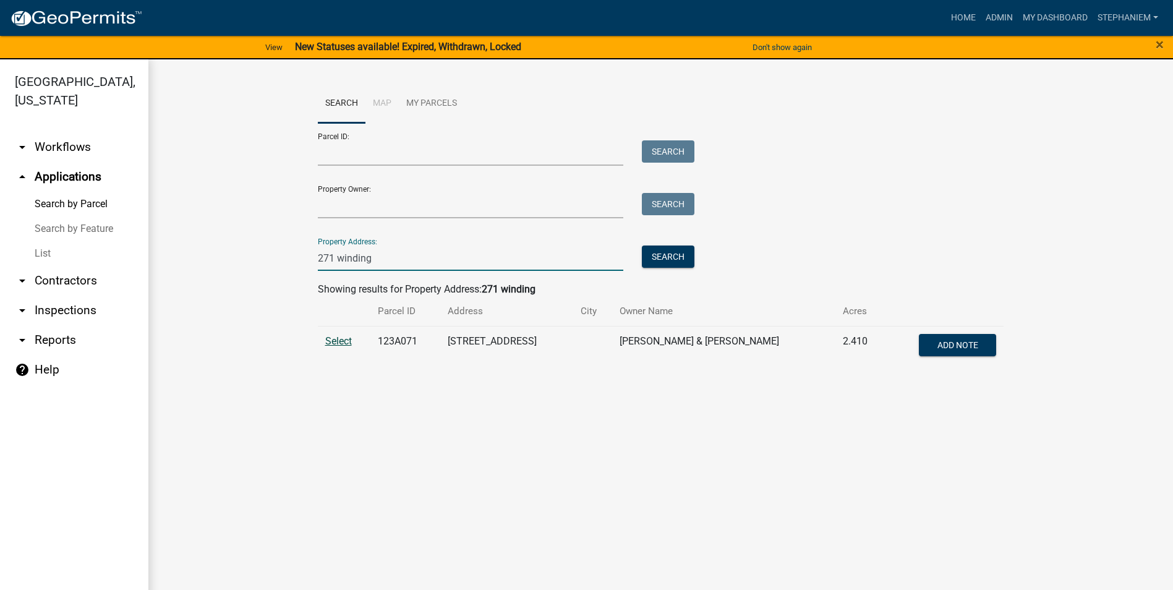
type input "271 winding"
click at [330, 337] on span "Select" at bounding box center [338, 341] width 27 height 12
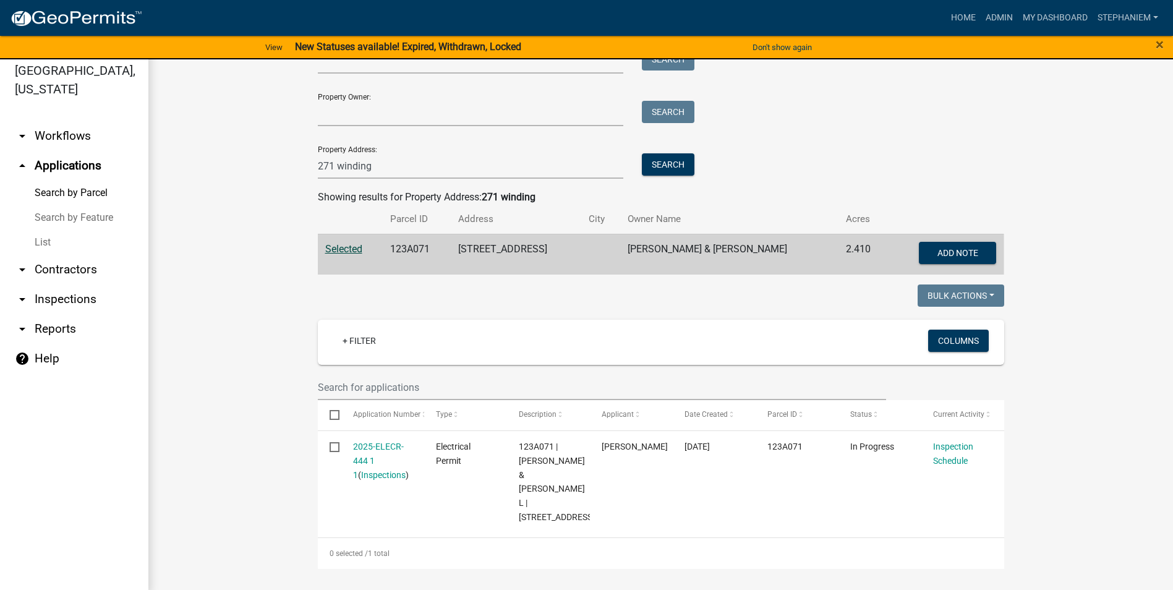
scroll to position [15, 0]
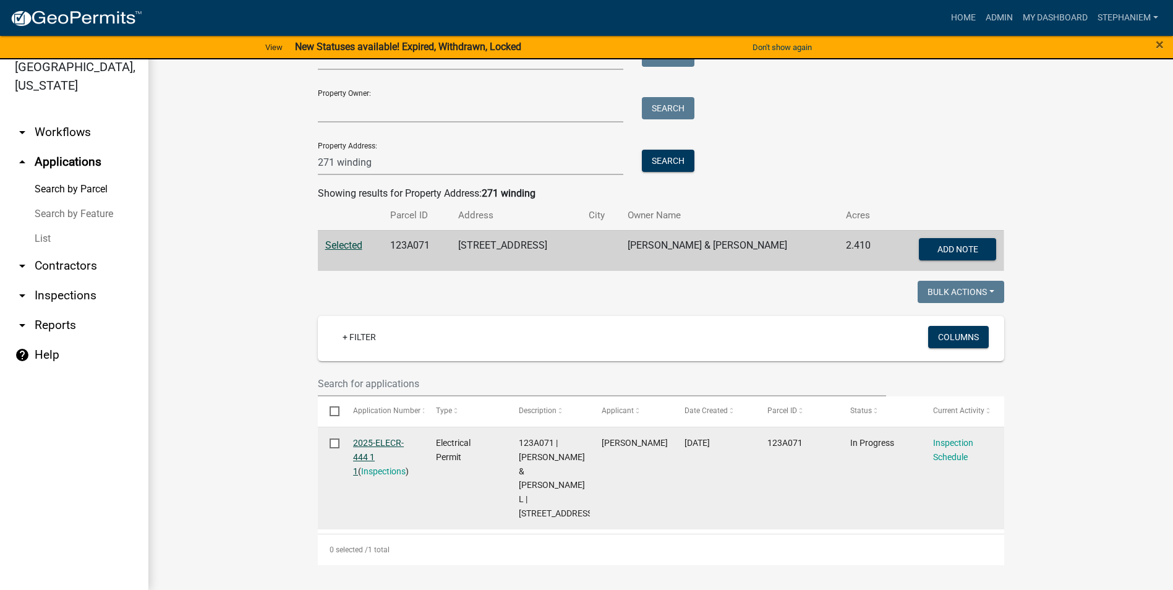
click at [372, 438] on link "2025-ELECR-444 1 1" at bounding box center [378, 457] width 51 height 38
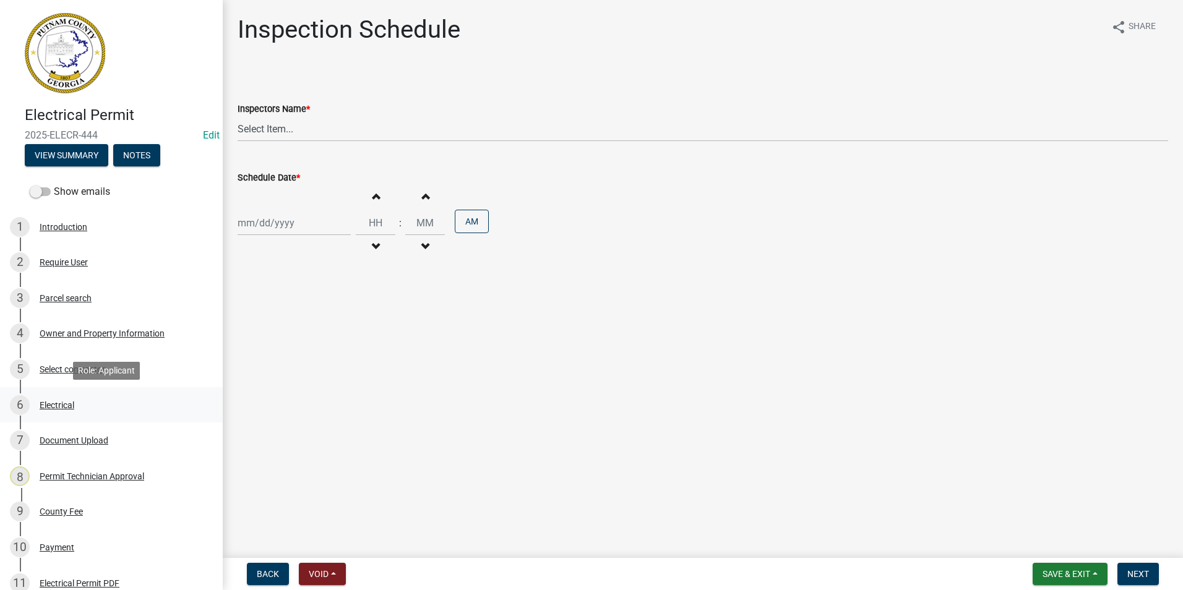
click at [77, 408] on div "6 Electrical" at bounding box center [106, 405] width 193 height 20
